Goal: Task Accomplishment & Management: Complete application form

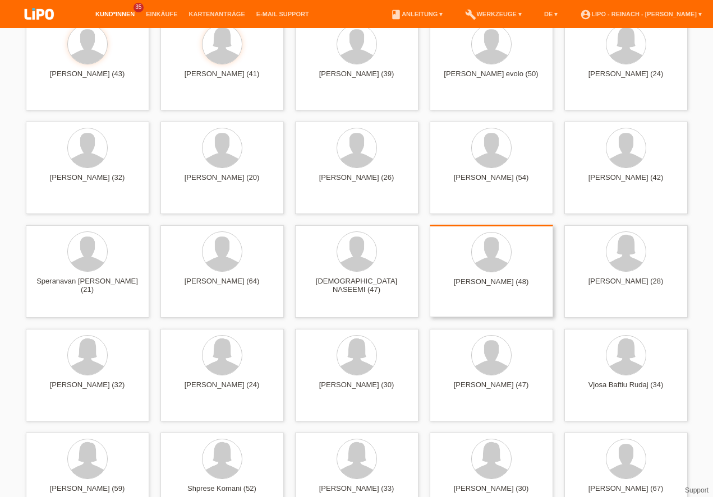
scroll to position [320, 0]
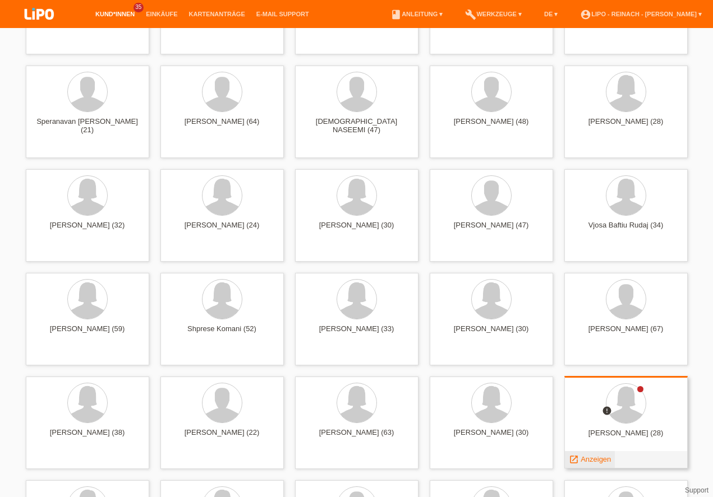
click at [585, 461] on span "Anzeigen" at bounding box center [595, 459] width 30 height 8
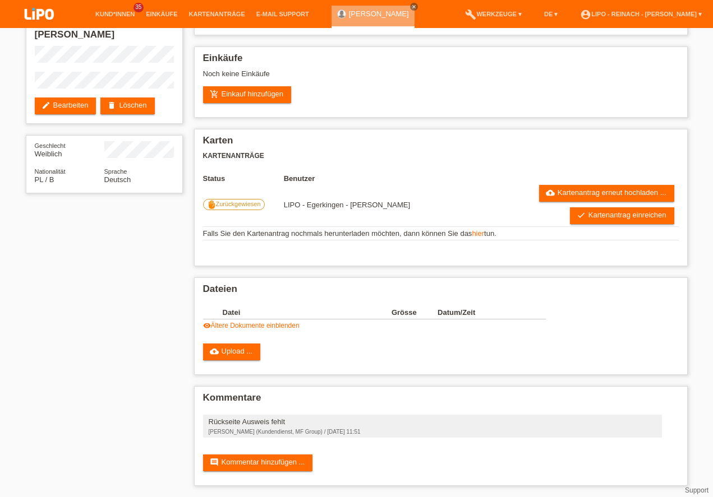
click at [38, 14] on img at bounding box center [39, 15] width 56 height 30
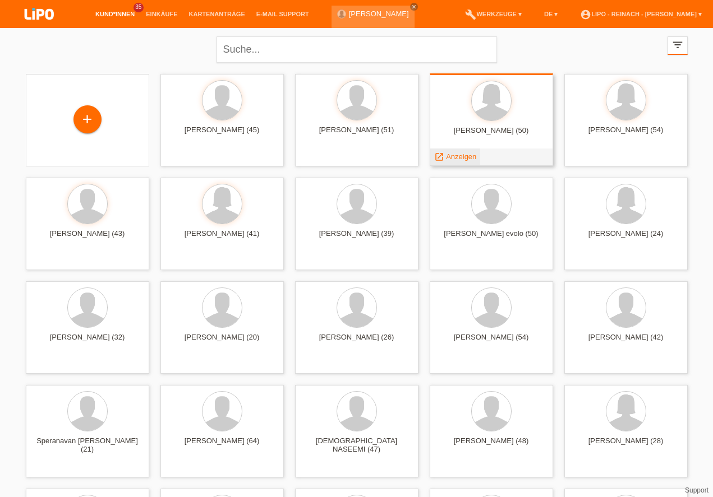
click at [455, 156] on span "Anzeigen" at bounding box center [461, 156] width 30 height 8
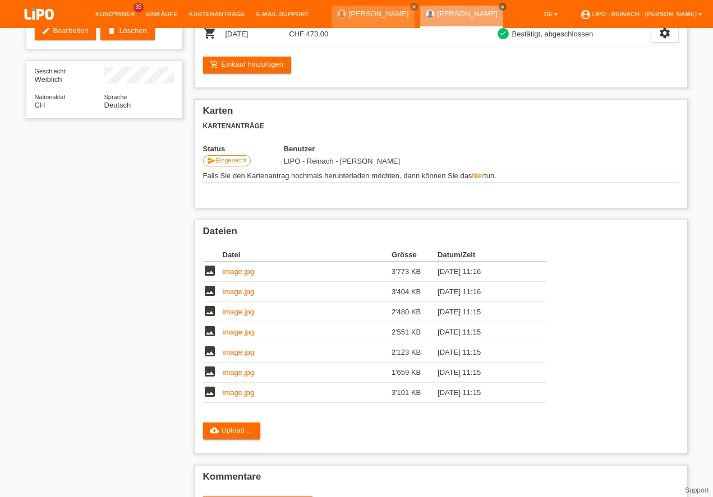
click at [38, 16] on img at bounding box center [39, 15] width 56 height 30
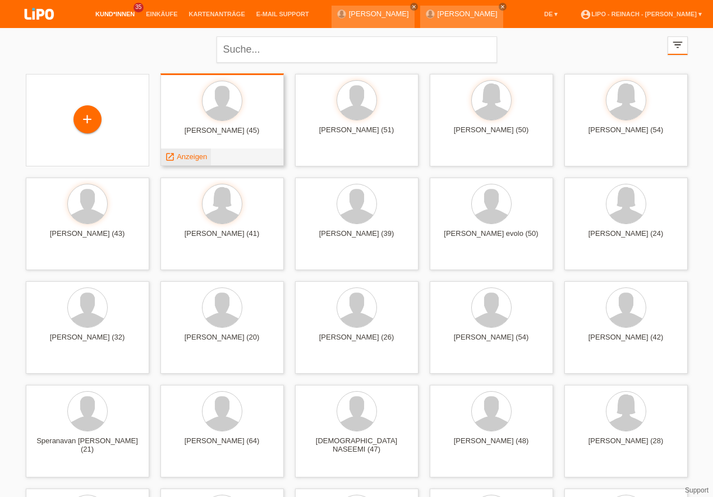
click at [197, 156] on span "Anzeigen" at bounding box center [192, 156] width 30 height 8
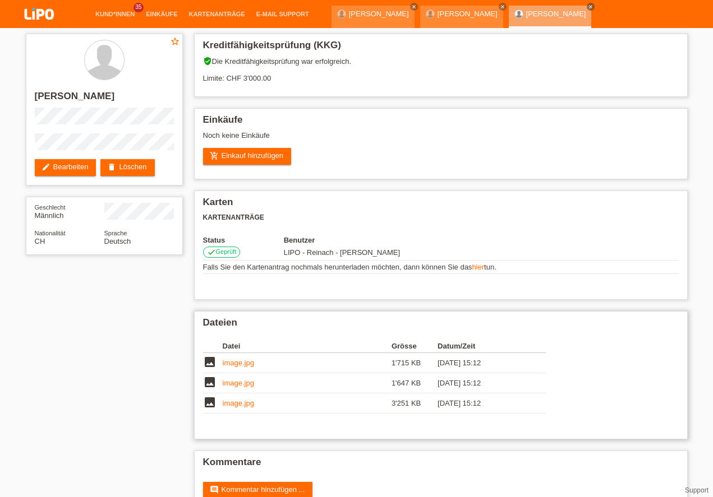
scroll to position [27, 0]
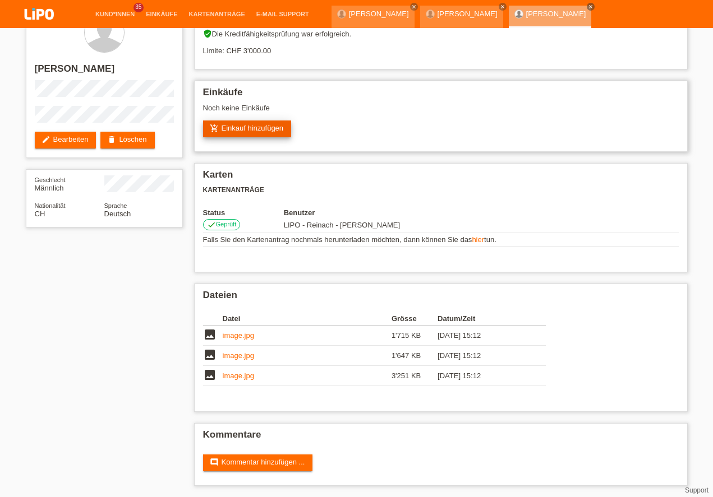
click at [263, 131] on link "add_shopping_cart Einkauf hinzufügen" at bounding box center [247, 129] width 89 height 17
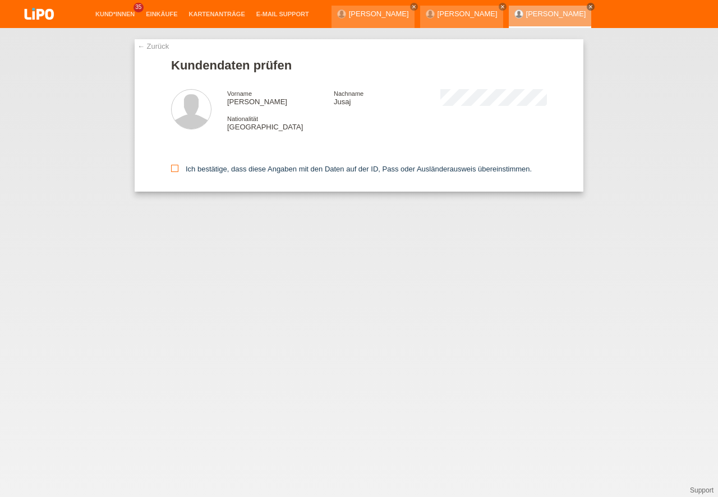
click at [174, 167] on icon at bounding box center [174, 168] width 7 height 7
click at [174, 167] on input "Ich bestätige, dass diese Angaben mit den Daten auf der ID, Pass oder Ausländer…" at bounding box center [174, 168] width 7 height 7
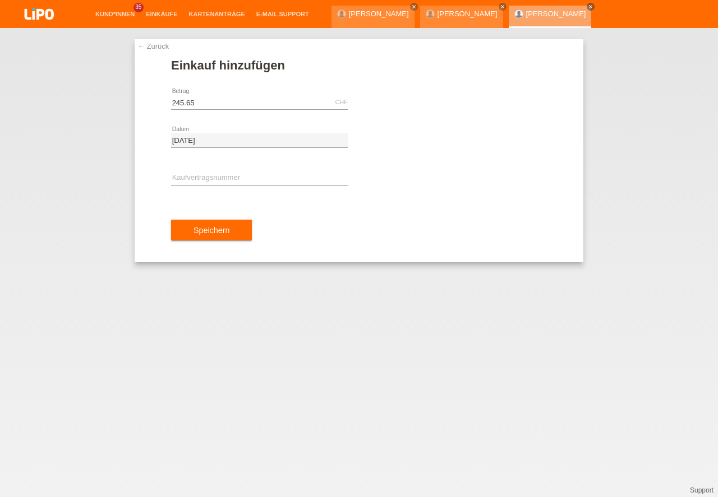
type input "245.65"
click at [193, 178] on input "text" at bounding box center [259, 179] width 177 height 14
type input "y"
type input "x"
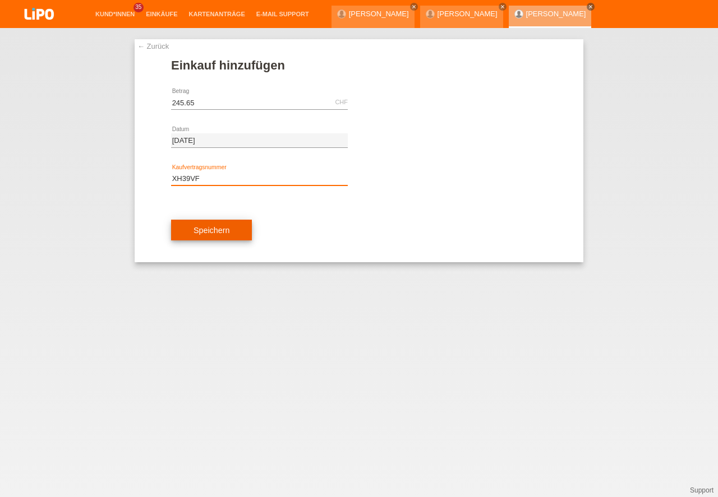
type input "XH39VF"
click at [214, 234] on button "Speichern" at bounding box center [211, 230] width 81 height 21
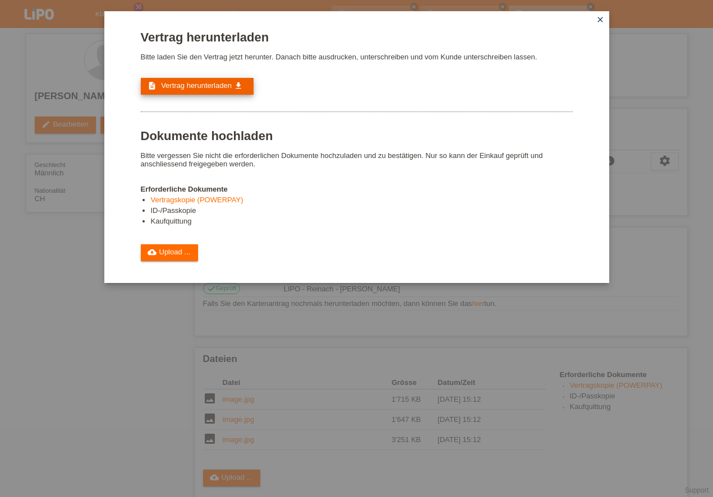
click at [181, 87] on span "Vertrag herunterladen" at bounding box center [196, 85] width 71 height 8
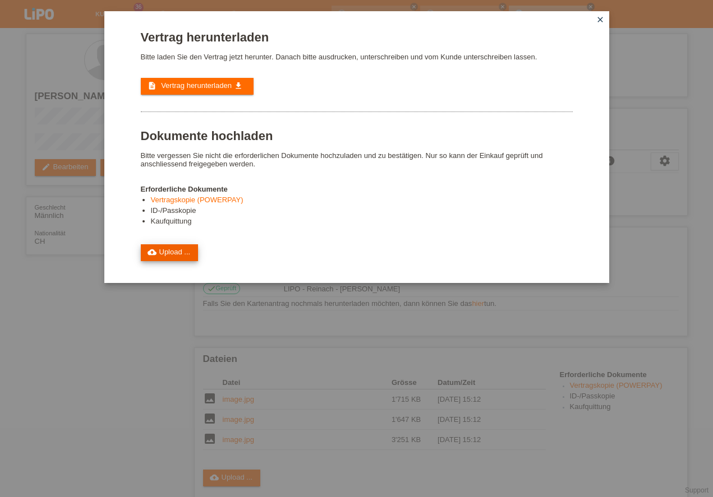
click at [171, 249] on link "cloud_upload Upload ..." at bounding box center [170, 252] width 58 height 17
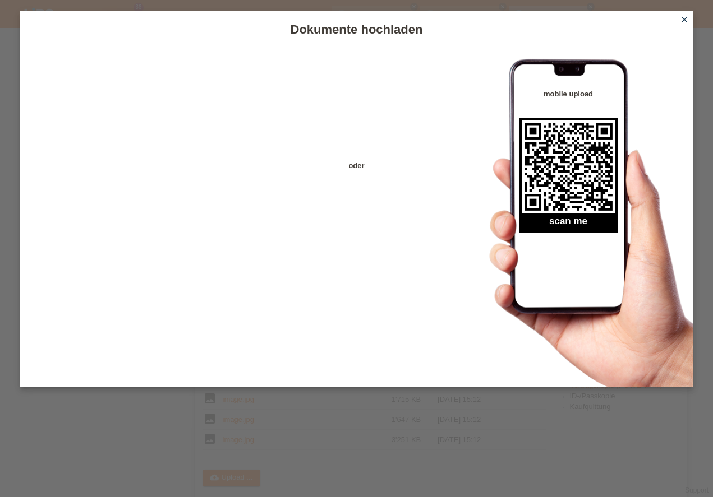
click at [686, 19] on icon "close" at bounding box center [683, 19] width 9 height 9
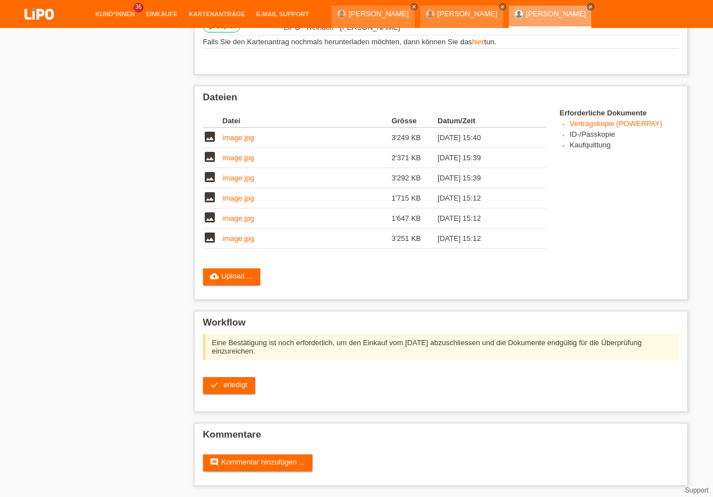
scroll to position [262, 0]
click at [238, 388] on span "erledigt" at bounding box center [235, 385] width 24 height 8
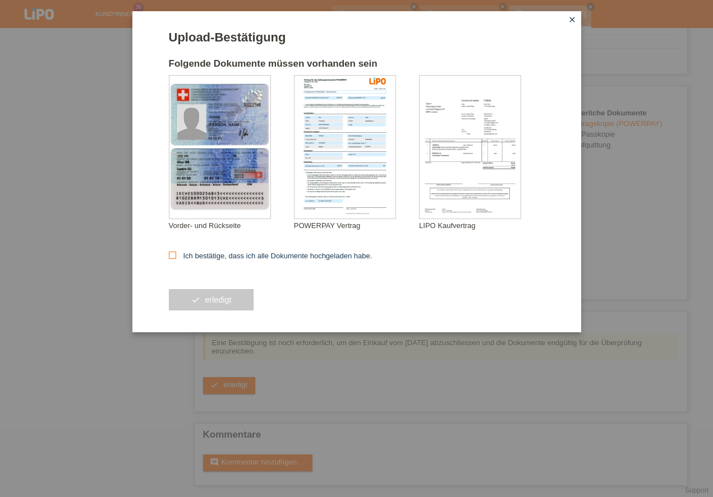
click at [170, 257] on icon at bounding box center [172, 255] width 7 height 7
click at [170, 257] on input "Ich bestätige, dass ich alle Dokumente hochgeladen habe." at bounding box center [172, 255] width 7 height 7
checkbox input "true"
click at [224, 306] on button "check erledigt" at bounding box center [211, 299] width 85 height 21
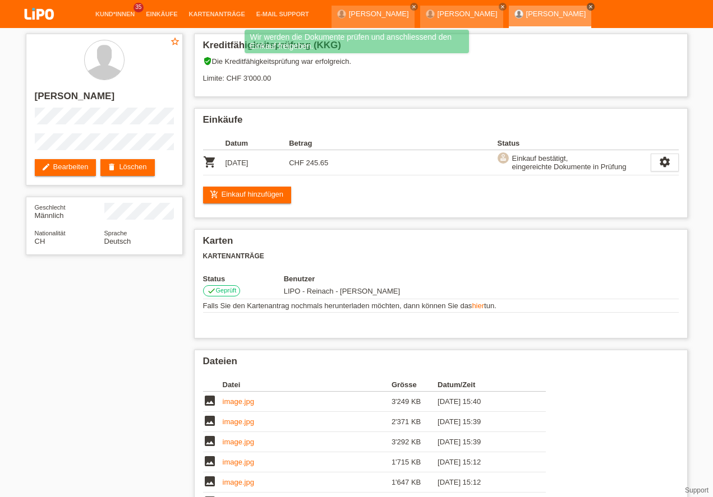
click at [588, 6] on icon "close" at bounding box center [591, 7] width 6 height 6
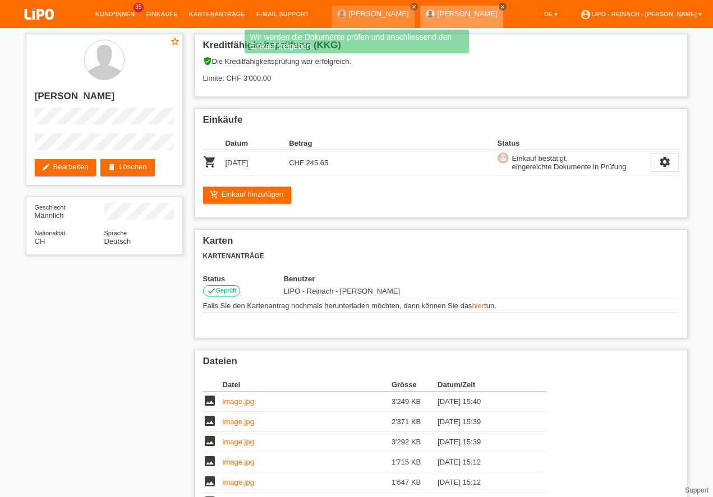
click at [500, 8] on icon "close" at bounding box center [503, 7] width 6 height 6
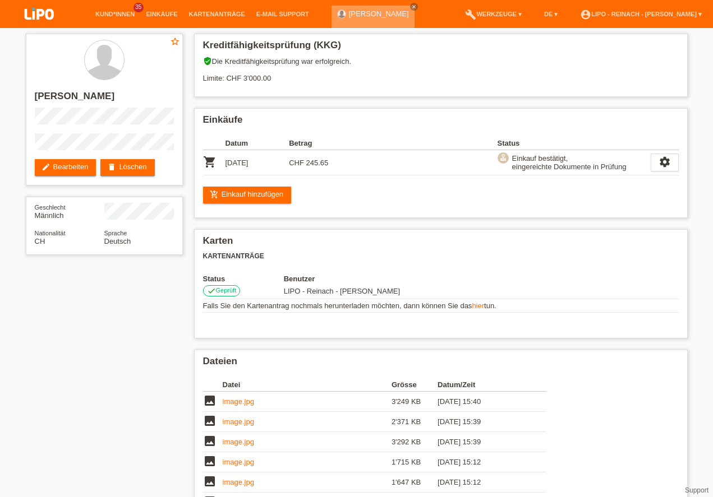
click at [401, 8] on div "[PERSON_NAME] close" at bounding box center [372, 17] width 83 height 22
click at [411, 7] on icon "close" at bounding box center [414, 7] width 6 height 6
click at [631, 16] on link "account_circle LIPO - Reinach - [PERSON_NAME] ▾" at bounding box center [640, 14] width 133 height 7
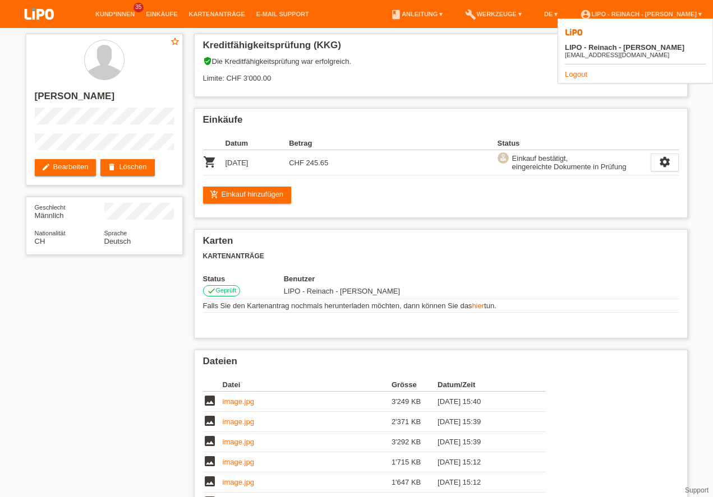
click at [582, 70] on link "Logout" at bounding box center [576, 74] width 22 height 8
